Goal: Task Accomplishment & Management: Manage account settings

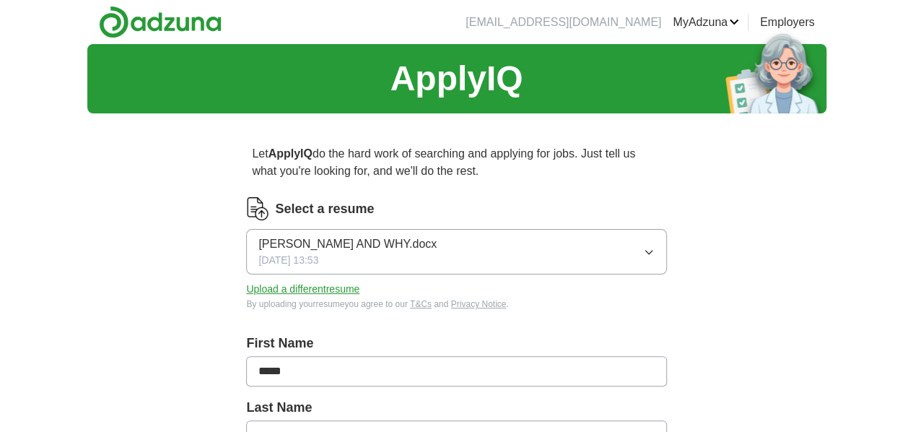
click at [583, 245] on button "[PERSON_NAME] AND WHY.docx [DATE] 13:53" at bounding box center [456, 251] width 420 height 45
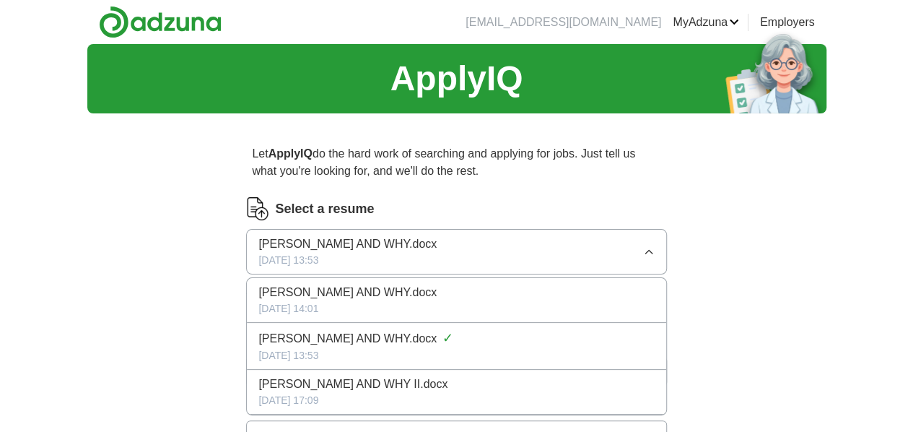
scroll to position [144, 0]
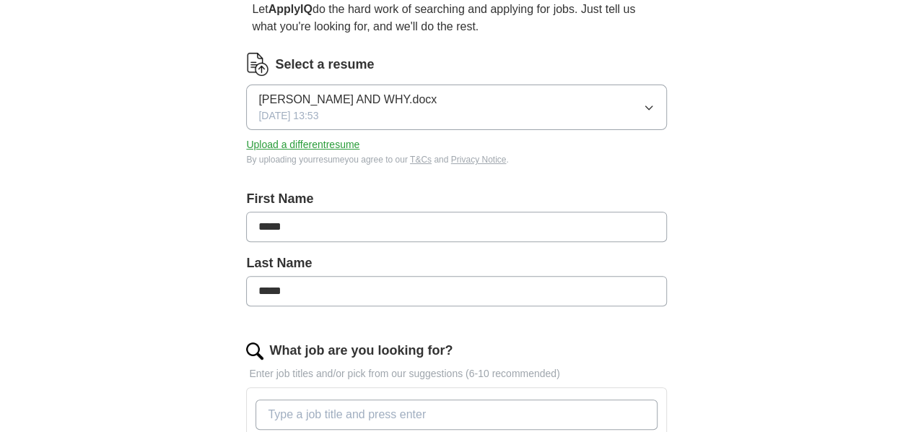
click at [347, 141] on button "Upload a different resume" at bounding box center [302, 144] width 113 height 15
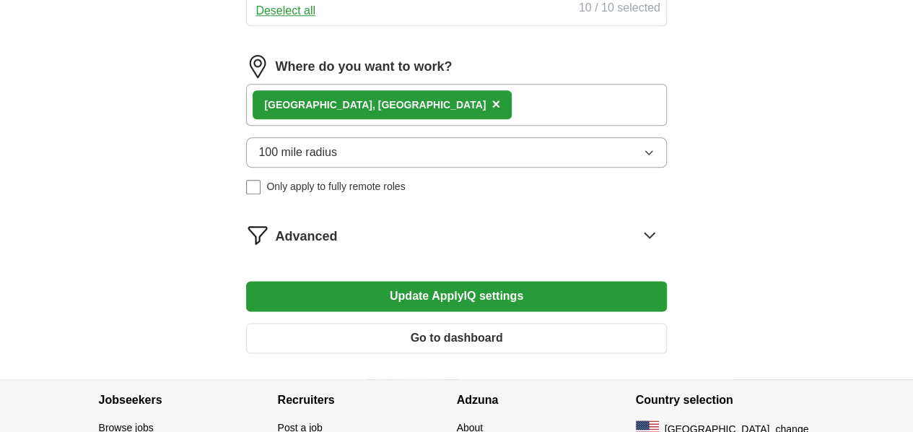
scroll to position [794, 0]
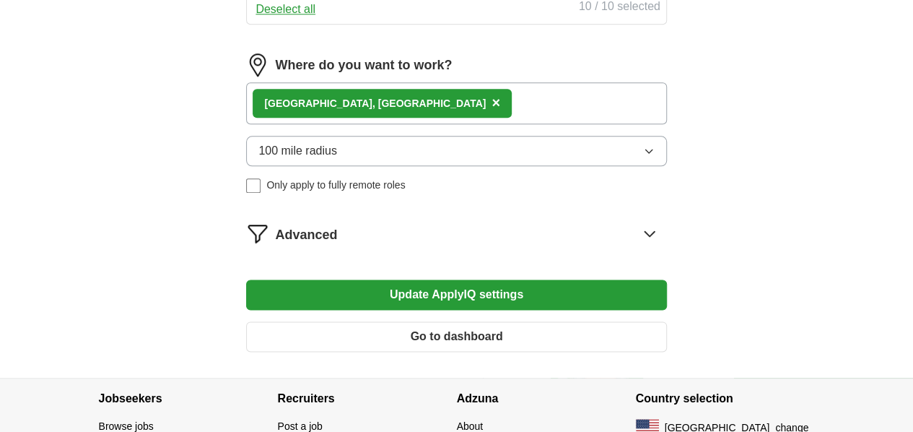
click at [516, 166] on button "100 mile radius" at bounding box center [456, 151] width 420 height 30
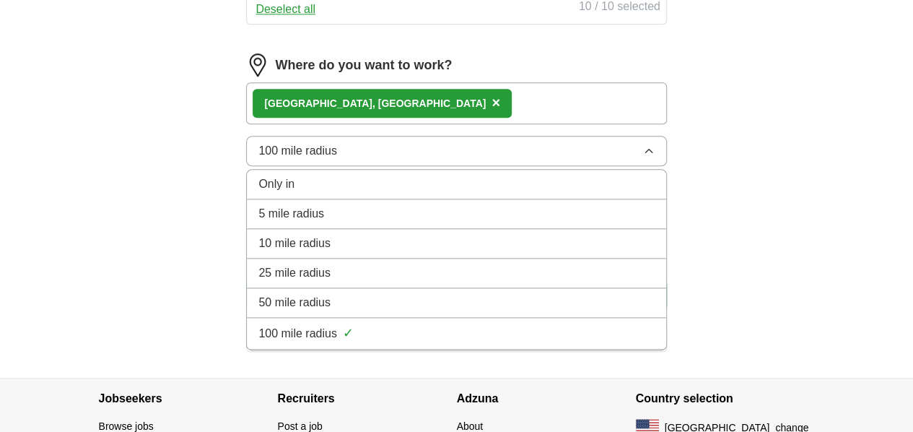
click at [401, 124] on div "[GEOGRAPHIC_DATA], [GEOGRAPHIC_DATA] ×" at bounding box center [456, 103] width 420 height 42
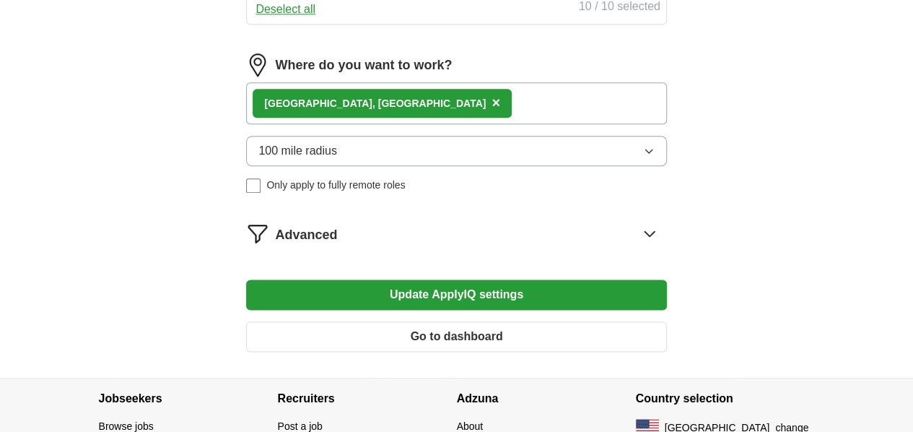
click at [367, 118] on div "[GEOGRAPHIC_DATA], [GEOGRAPHIC_DATA] ×" at bounding box center [382, 103] width 259 height 29
click at [492, 110] on span "×" at bounding box center [496, 103] width 9 height 16
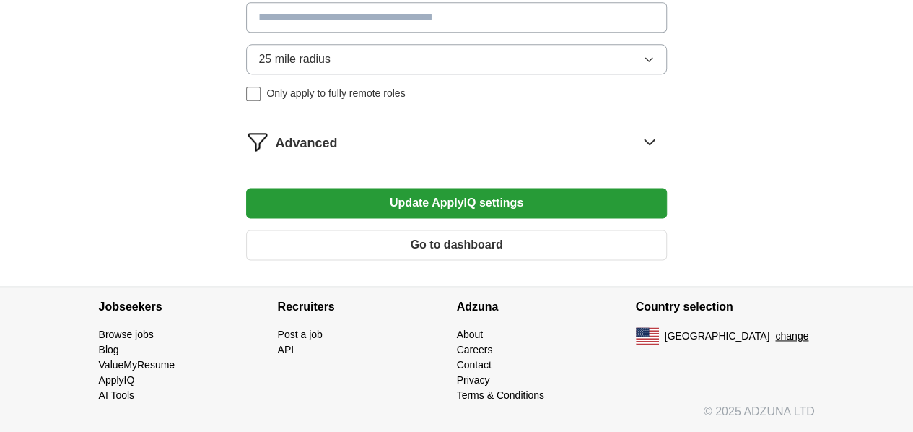
scroll to position [687, 0]
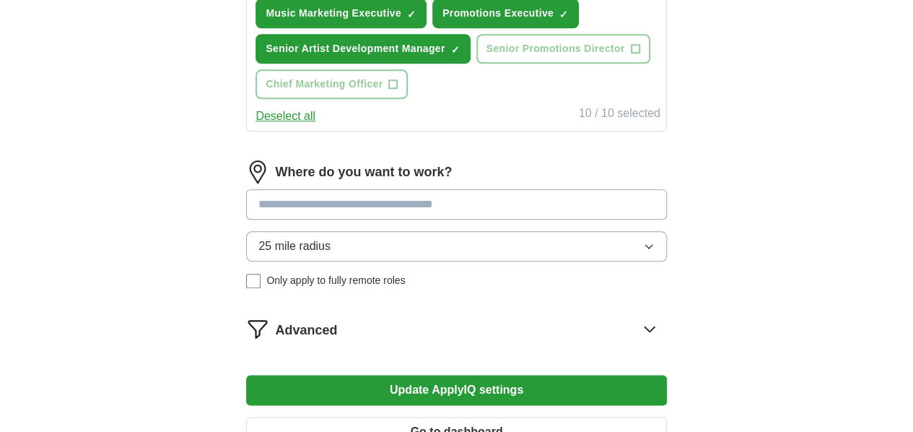
click at [329, 219] on input at bounding box center [456, 204] width 420 height 30
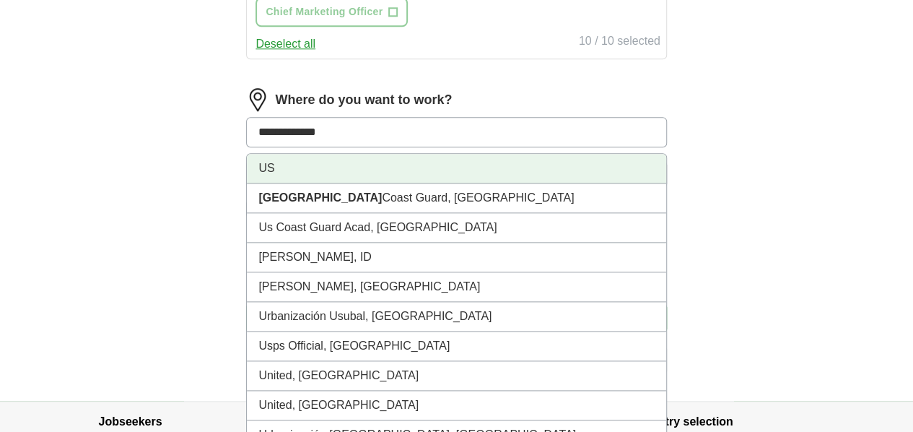
scroll to position [832, 0]
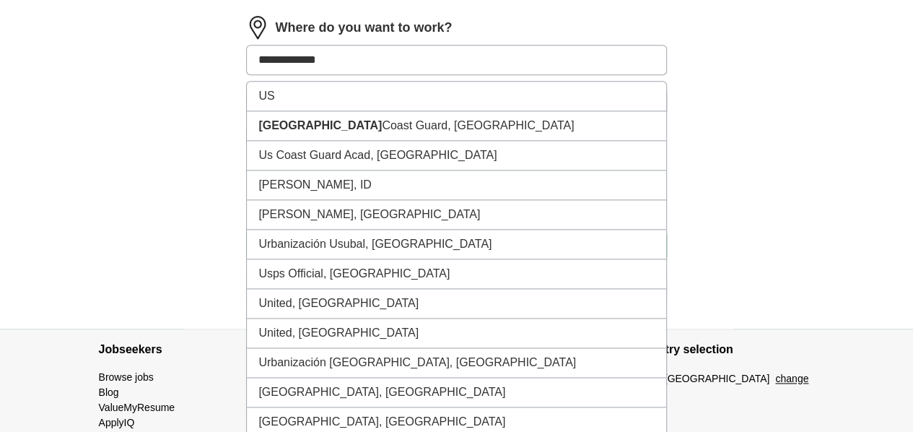
drag, startPoint x: 400, startPoint y: 168, endPoint x: 69, endPoint y: 162, distance: 331.4
type input "*"
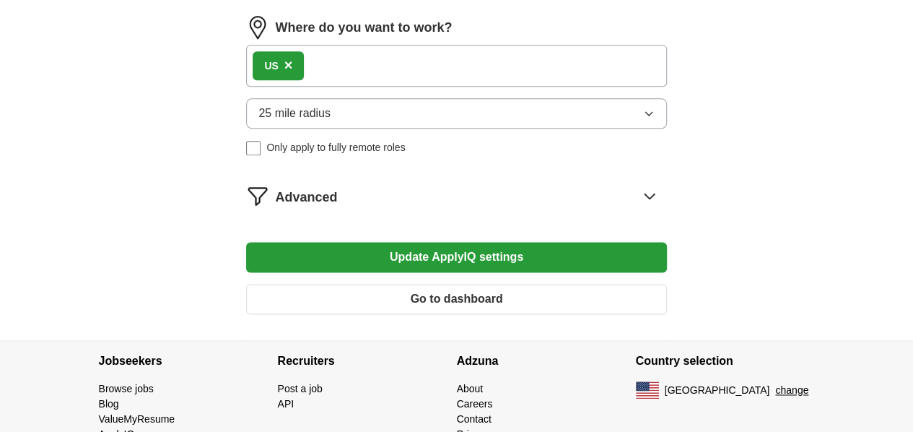
click at [331, 122] on span "25 mile radius" at bounding box center [294, 113] width 72 height 17
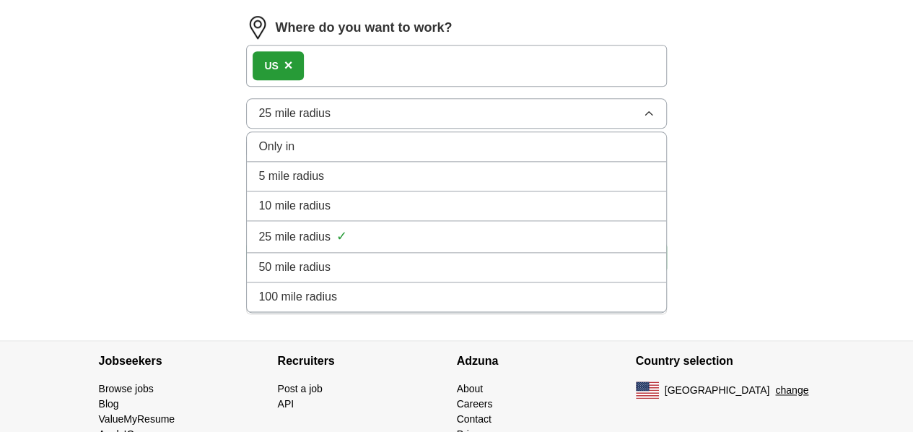
click at [337, 305] on span "100 mile radius" at bounding box center [297, 296] width 79 height 17
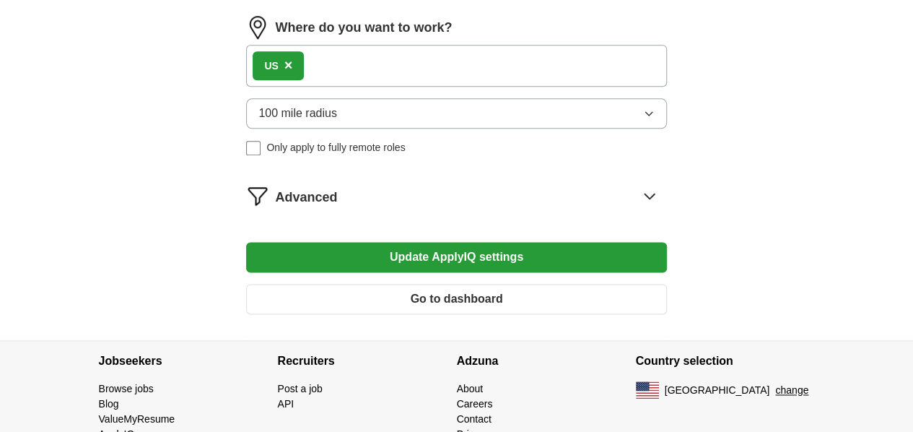
click at [293, 73] on span "×" at bounding box center [288, 65] width 9 height 16
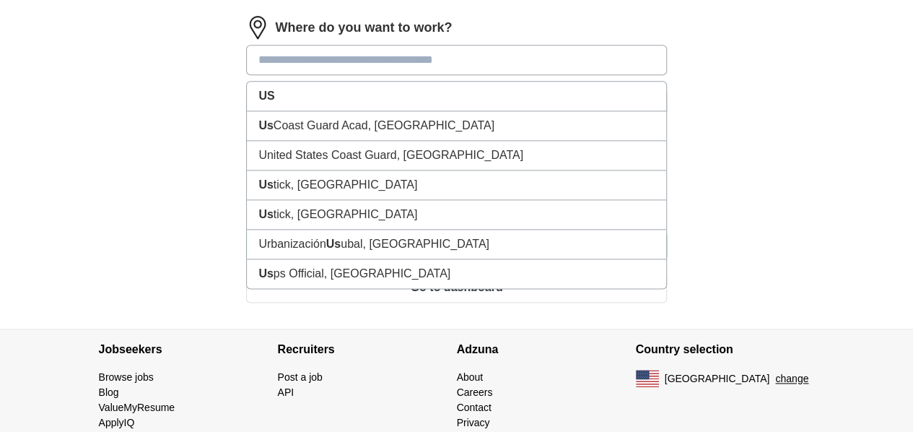
click at [329, 75] on input at bounding box center [456, 60] width 420 height 30
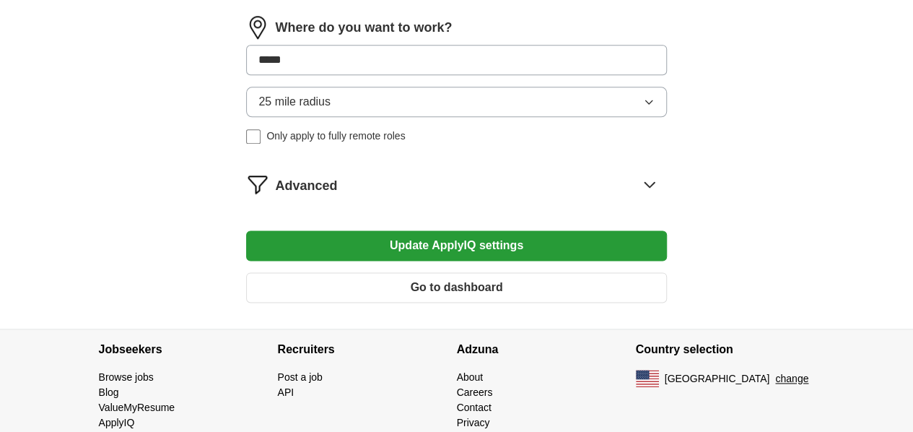
type input "******"
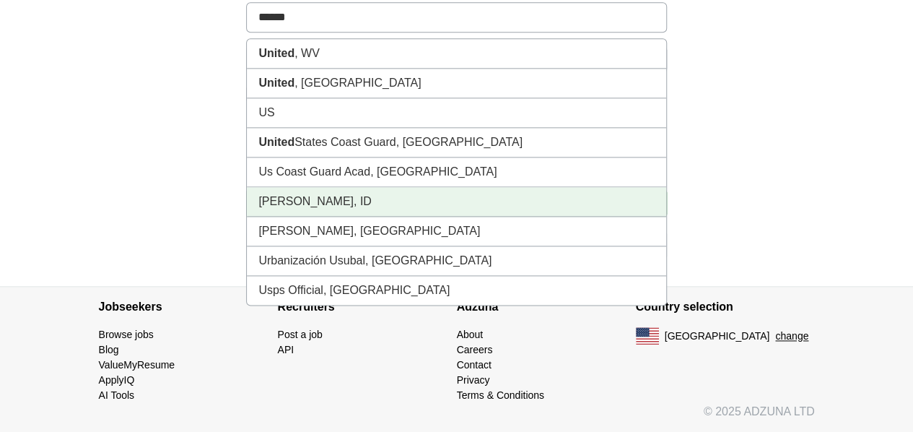
scroll to position [904, 0]
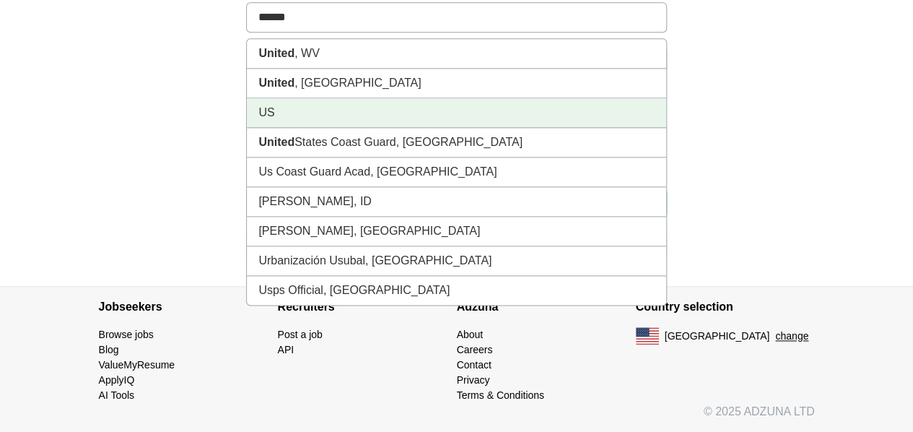
click at [352, 128] on li "US" at bounding box center [456, 113] width 419 height 30
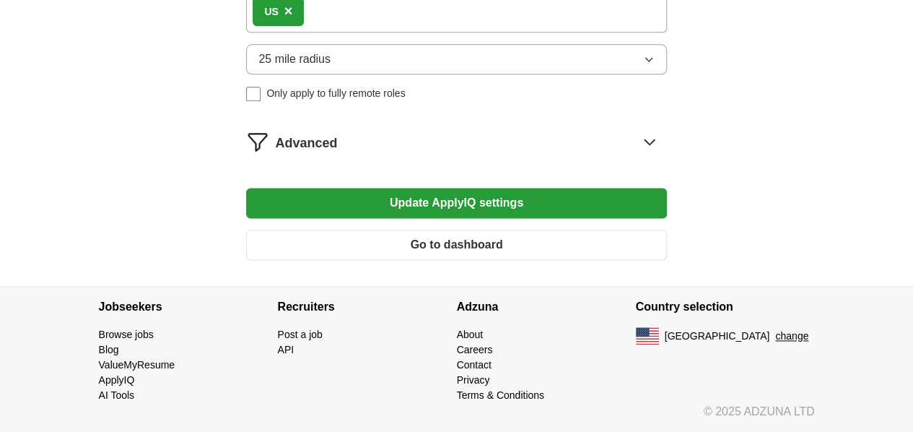
click at [331, 68] on span "25 mile radius" at bounding box center [294, 59] width 72 height 17
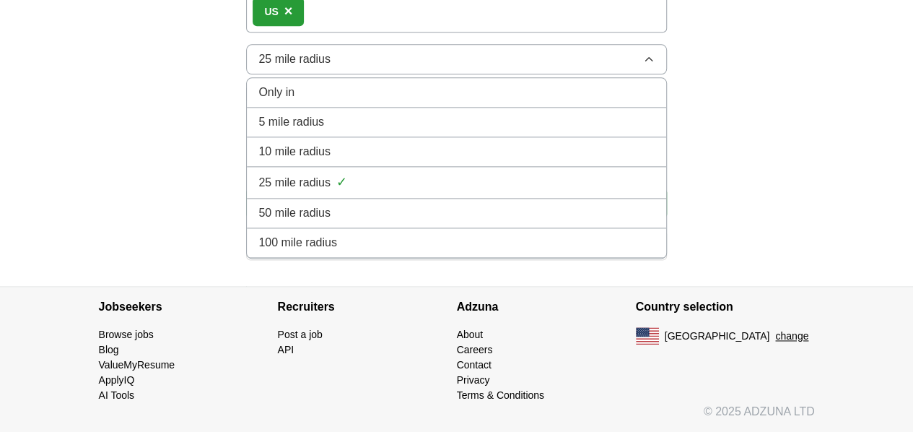
click at [332, 251] on span "100 mile radius" at bounding box center [297, 242] width 79 height 17
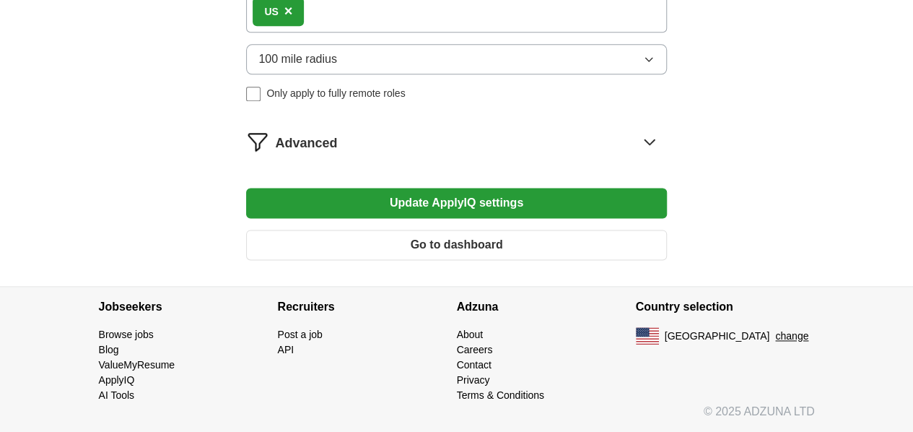
click at [460, 218] on button "Update ApplyIQ settings" at bounding box center [456, 203] width 420 height 30
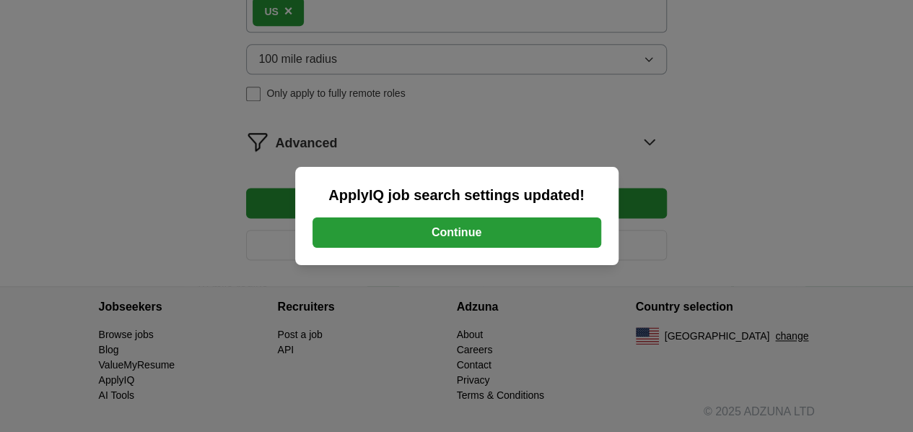
click at [479, 232] on button "Continue" at bounding box center [457, 232] width 289 height 30
